Goal: Task Accomplishment & Management: Manage account settings

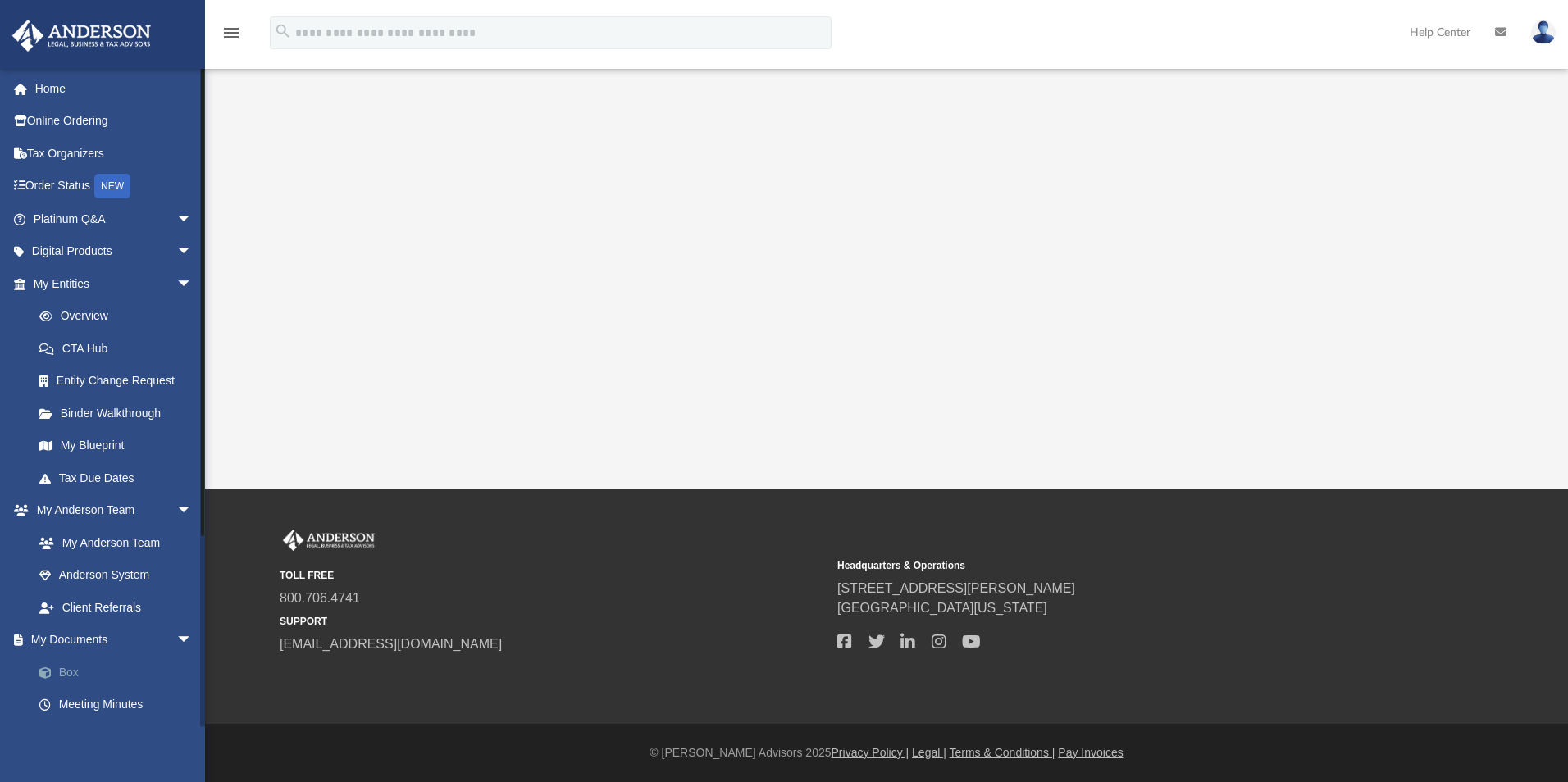
click at [69, 672] on link "Box" at bounding box center [120, 672] width 195 height 33
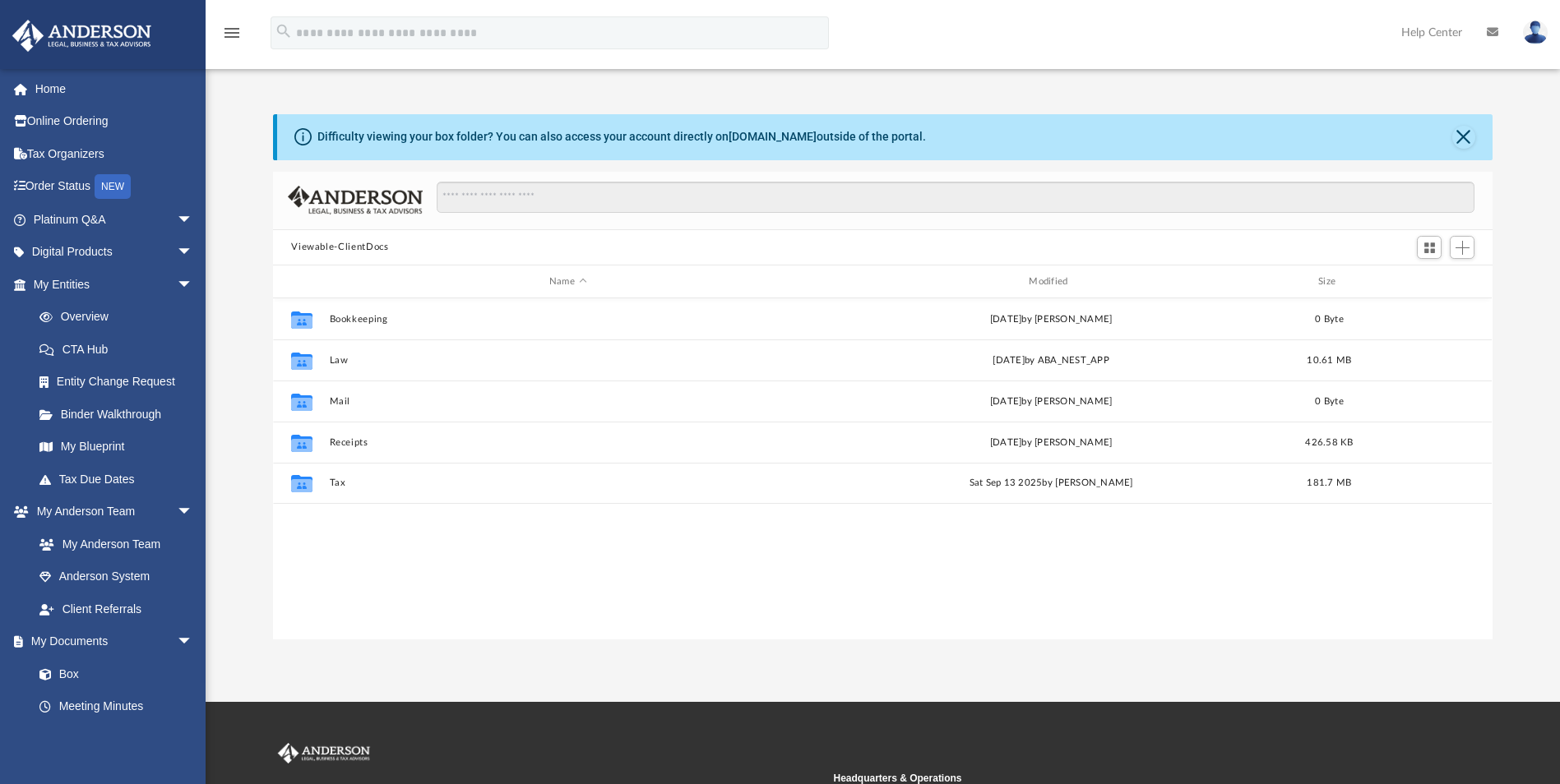
scroll to position [362, 1208]
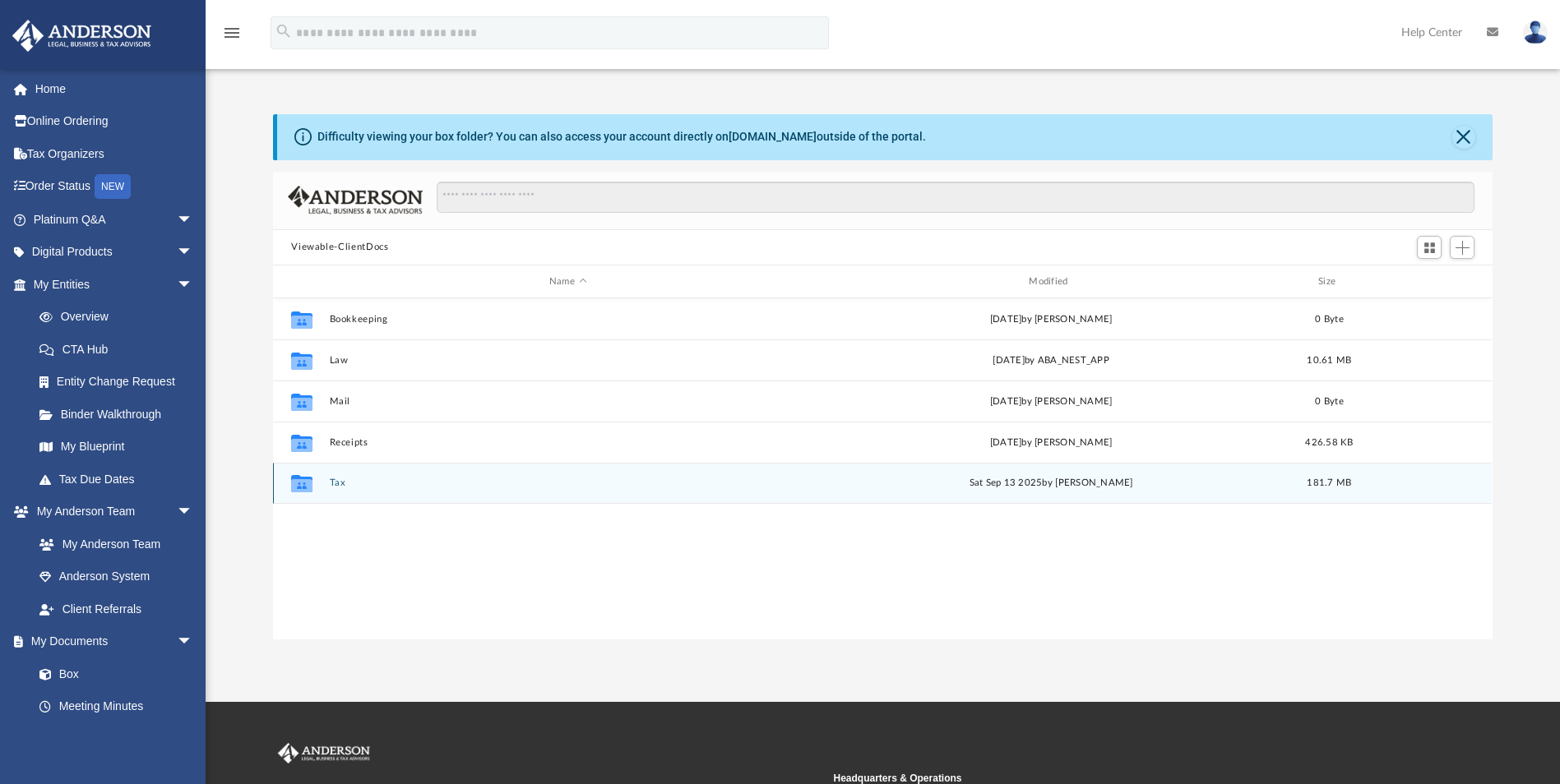
click at [332, 487] on button "Tax" at bounding box center [567, 483] width 476 height 10
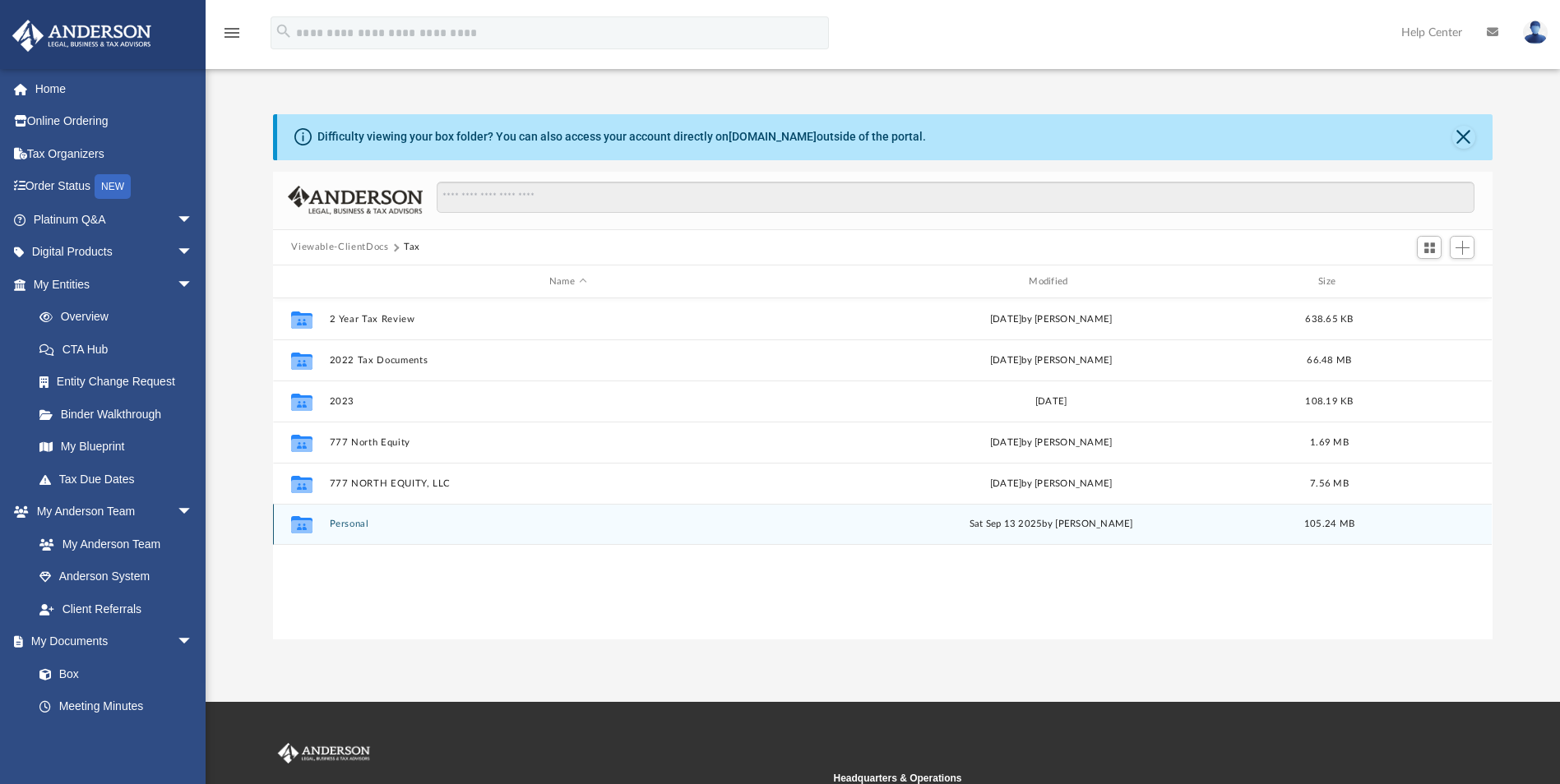
click at [346, 526] on button "Personal" at bounding box center [567, 524] width 476 height 10
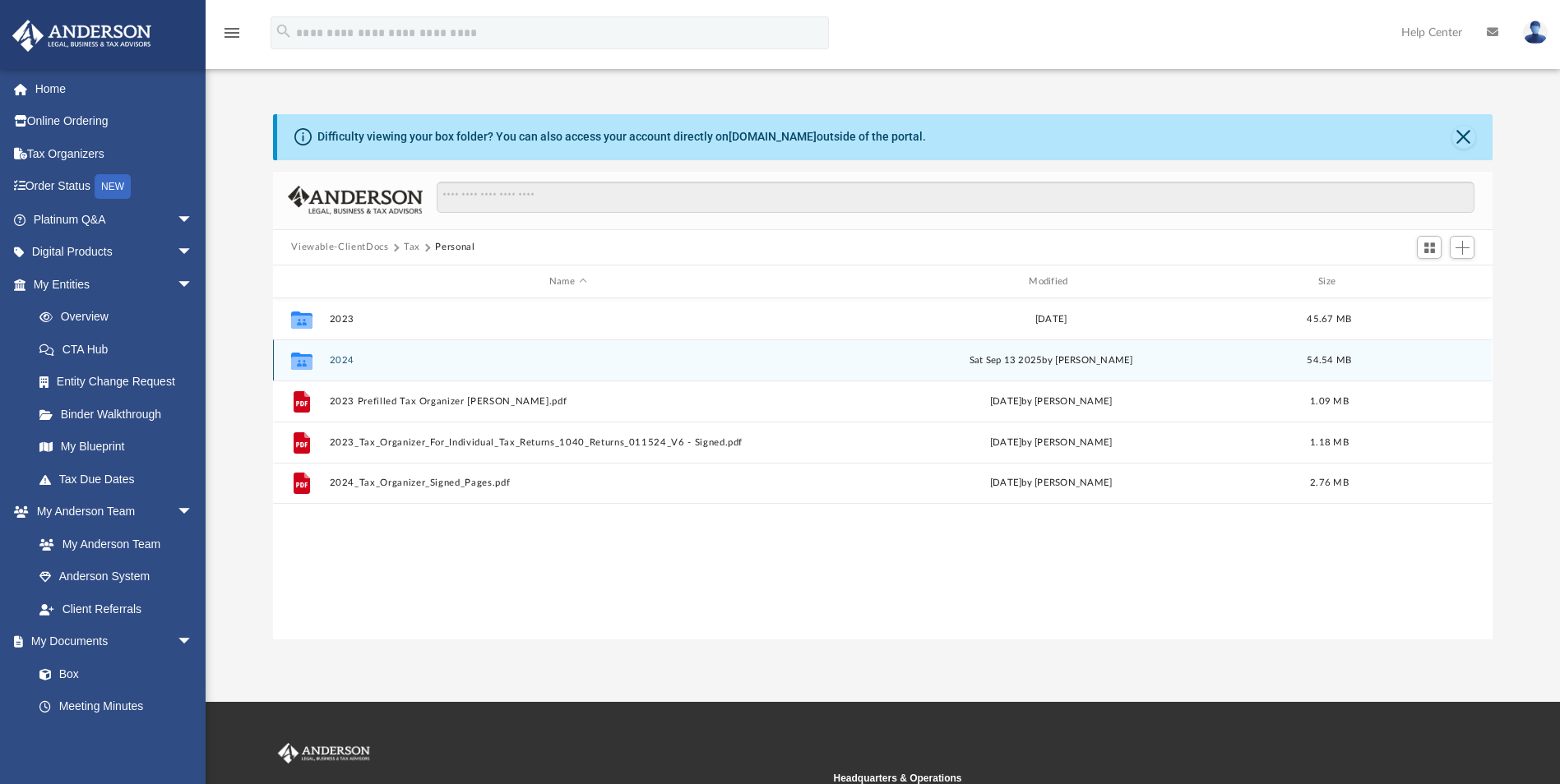
click at [347, 362] on button "2024" at bounding box center [567, 360] width 476 height 10
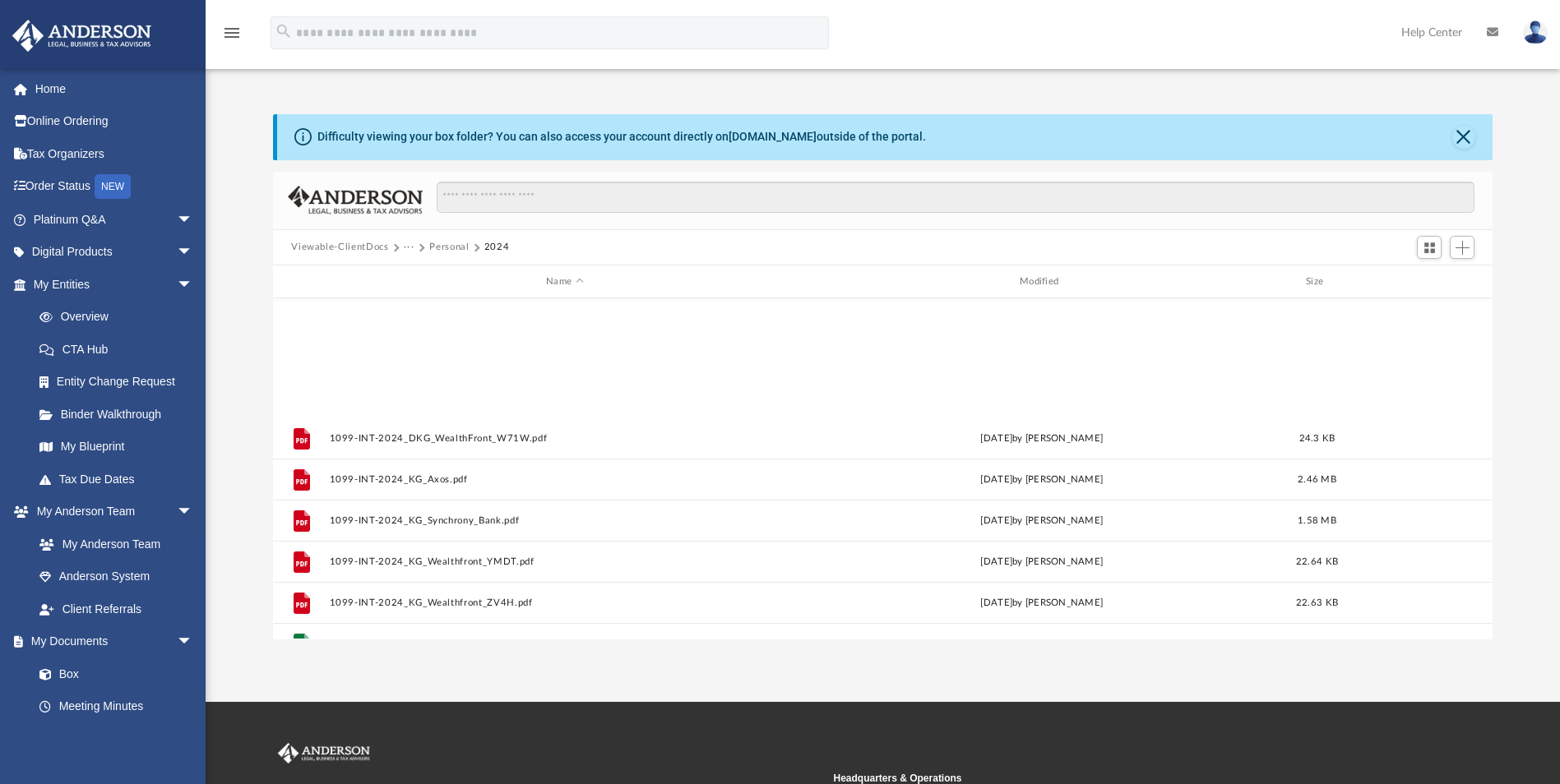
scroll to position [810, 0]
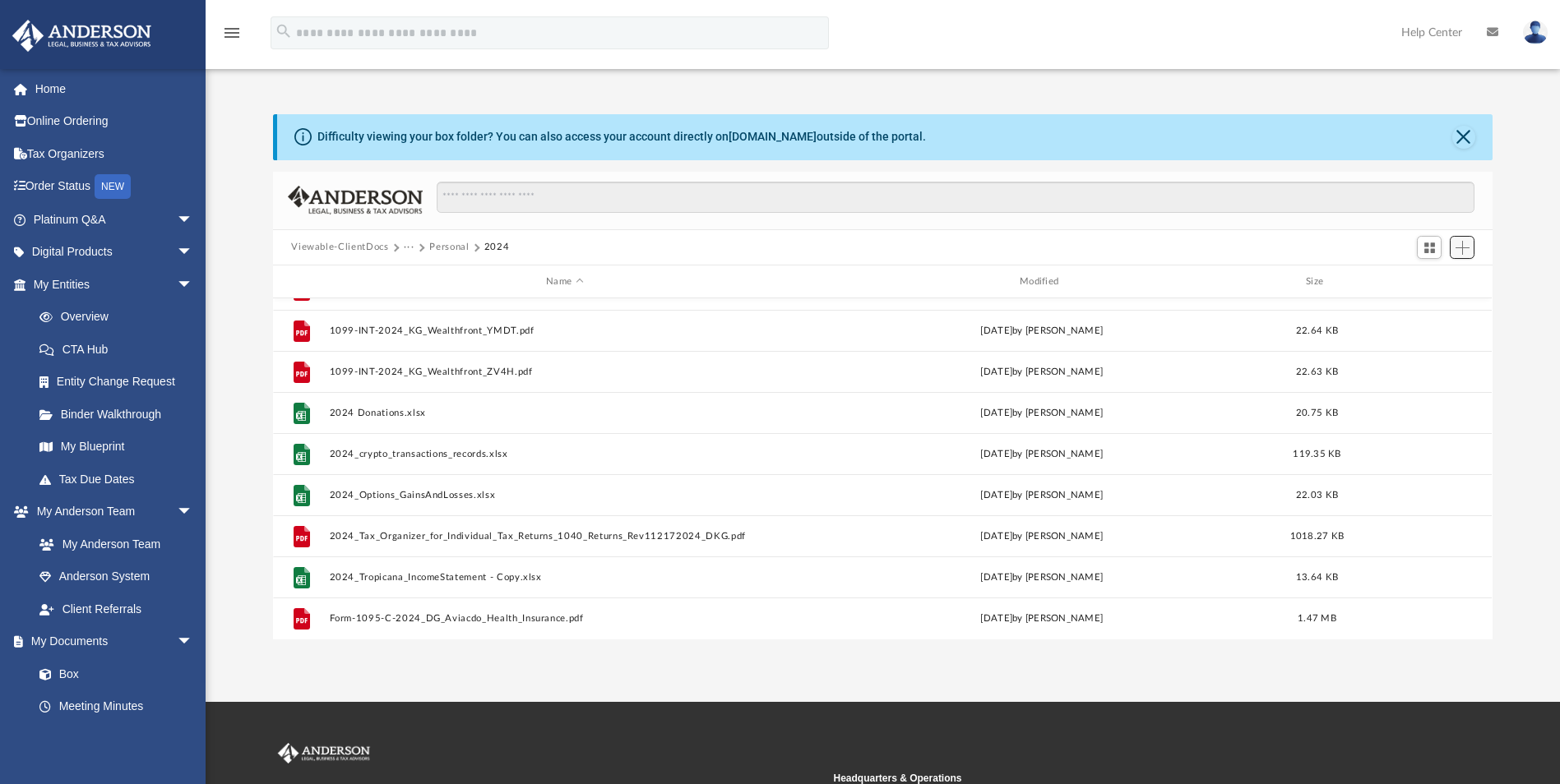
click at [1457, 248] on span "Add" at bounding box center [1462, 248] width 14 height 14
click at [1426, 281] on li "Upload" at bounding box center [1438, 280] width 52 height 17
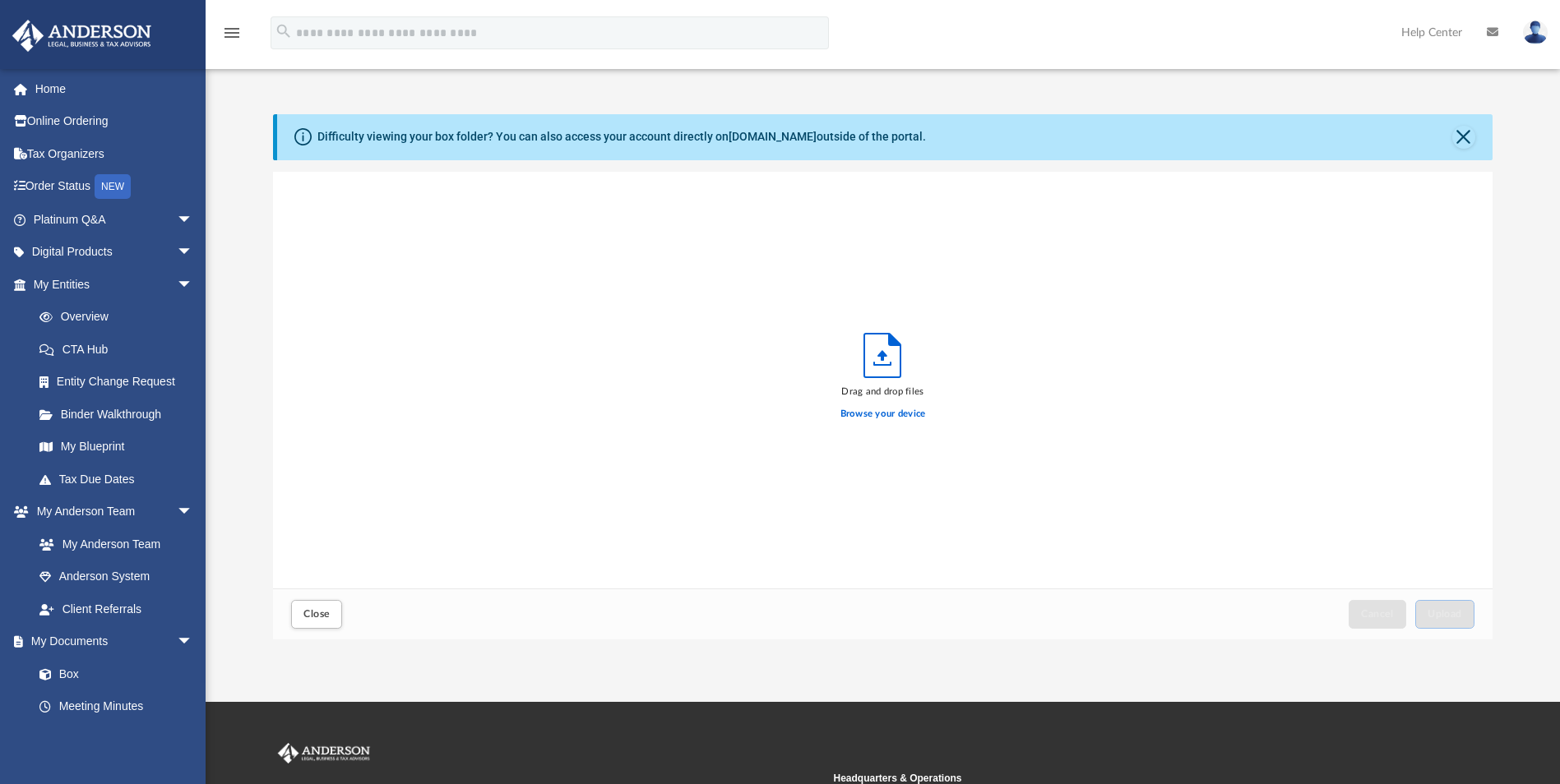
scroll to position [405, 1208]
click at [1444, 619] on span "Upload" at bounding box center [1444, 614] width 35 height 10
click at [316, 615] on span "Close" at bounding box center [317, 614] width 26 height 10
